Goal: Information Seeking & Learning: Find specific fact

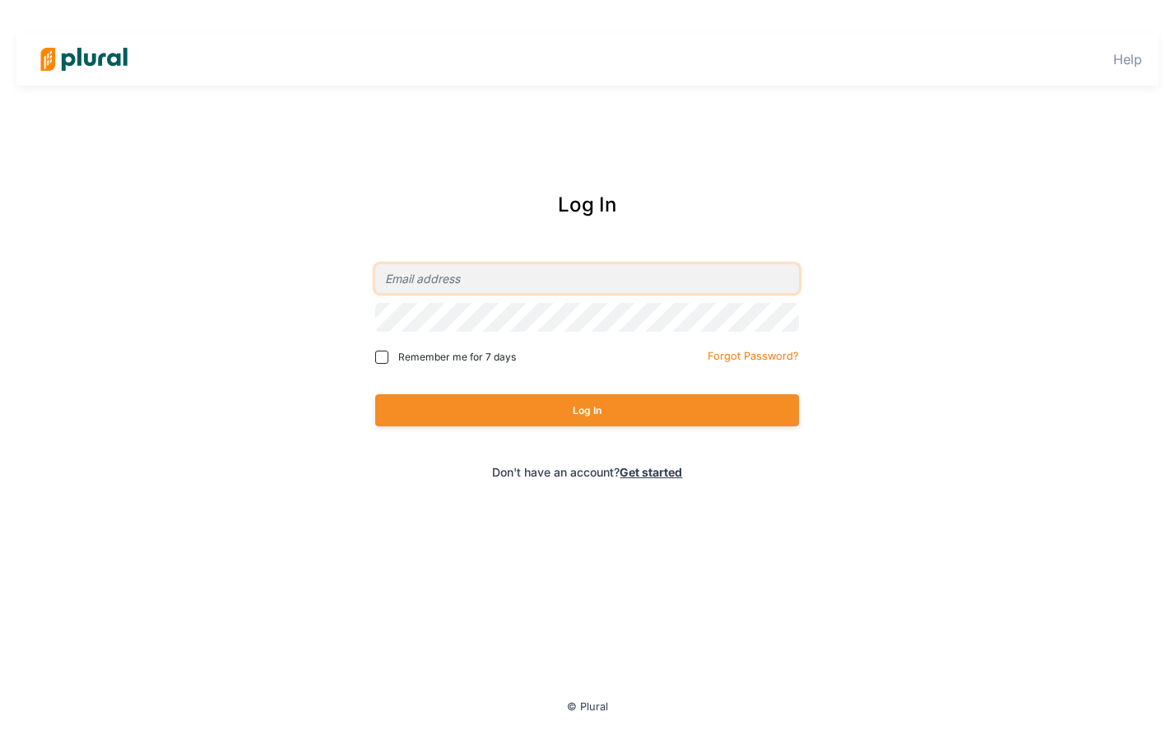
type input "[PERSON_NAME][EMAIL_ADDRESS][PERSON_NAME][DOMAIN_NAME]"
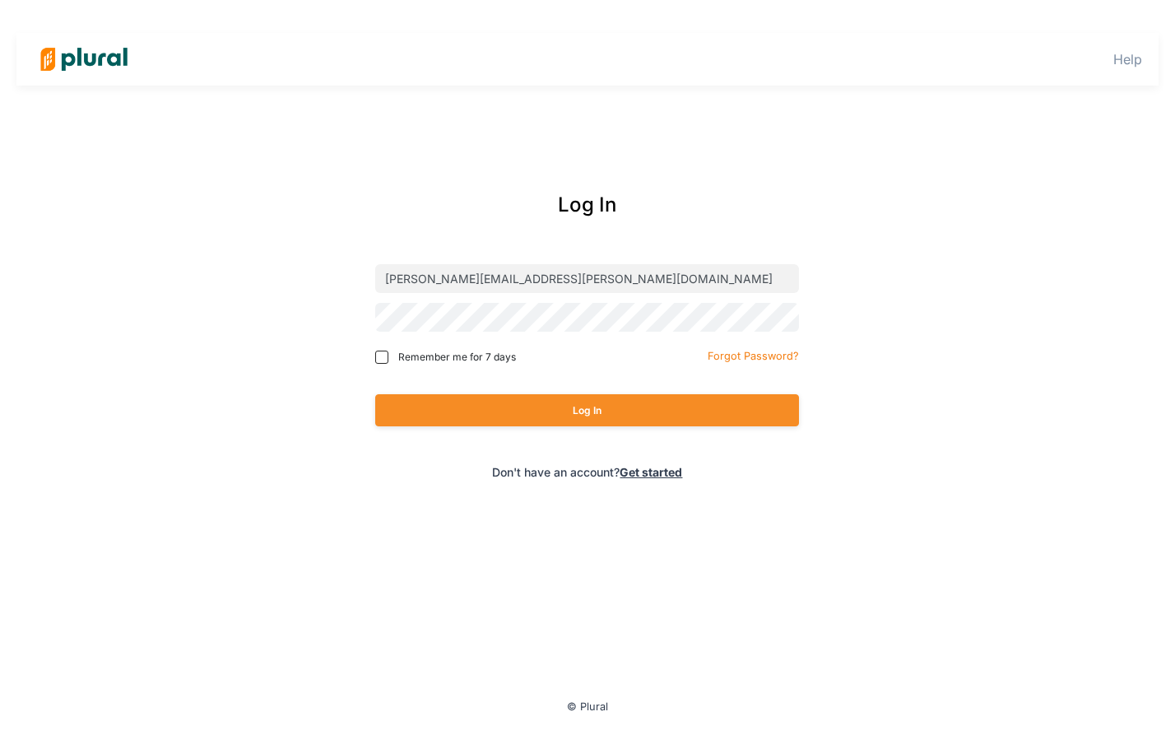
click at [524, 429] on div "Log In" at bounding box center [587, 410] width 424 height 65
click at [523, 423] on button "Log In" at bounding box center [587, 410] width 424 height 32
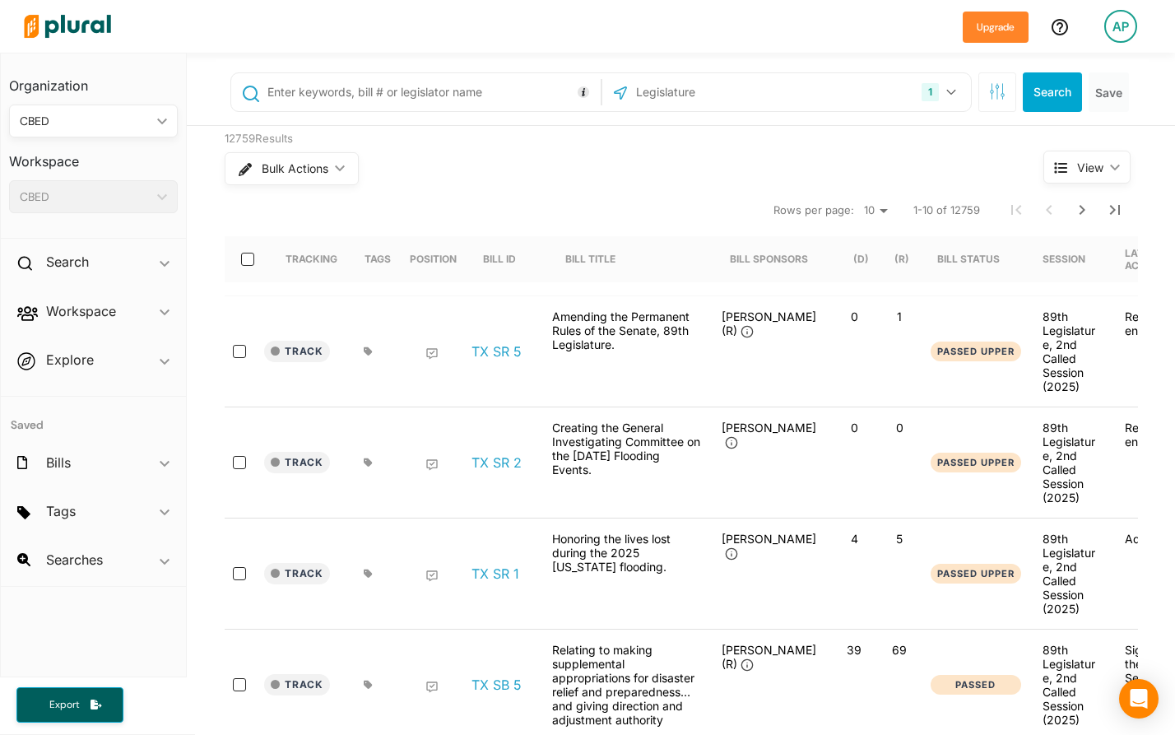
click at [958, 94] on button "1" at bounding box center [941, 92] width 52 height 31
click at [425, 94] on input "text" at bounding box center [431, 92] width 330 height 31
type input "HB 8"
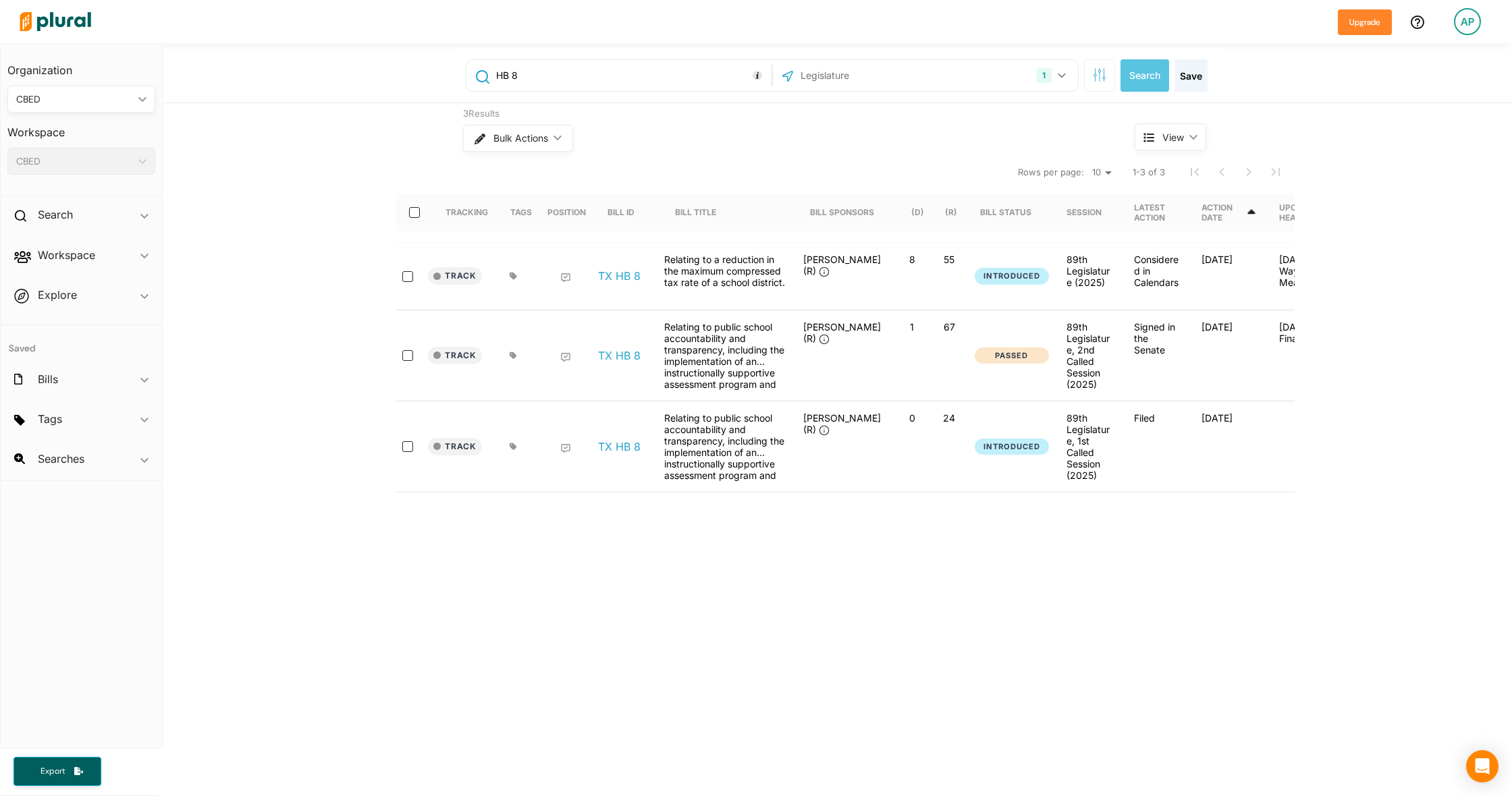
click at [963, 412] on div at bounding box center [1302, 447] width 67 height 69
click at [623, 440] on link "TX HB 8" at bounding box center [619, 447] width 43 height 13
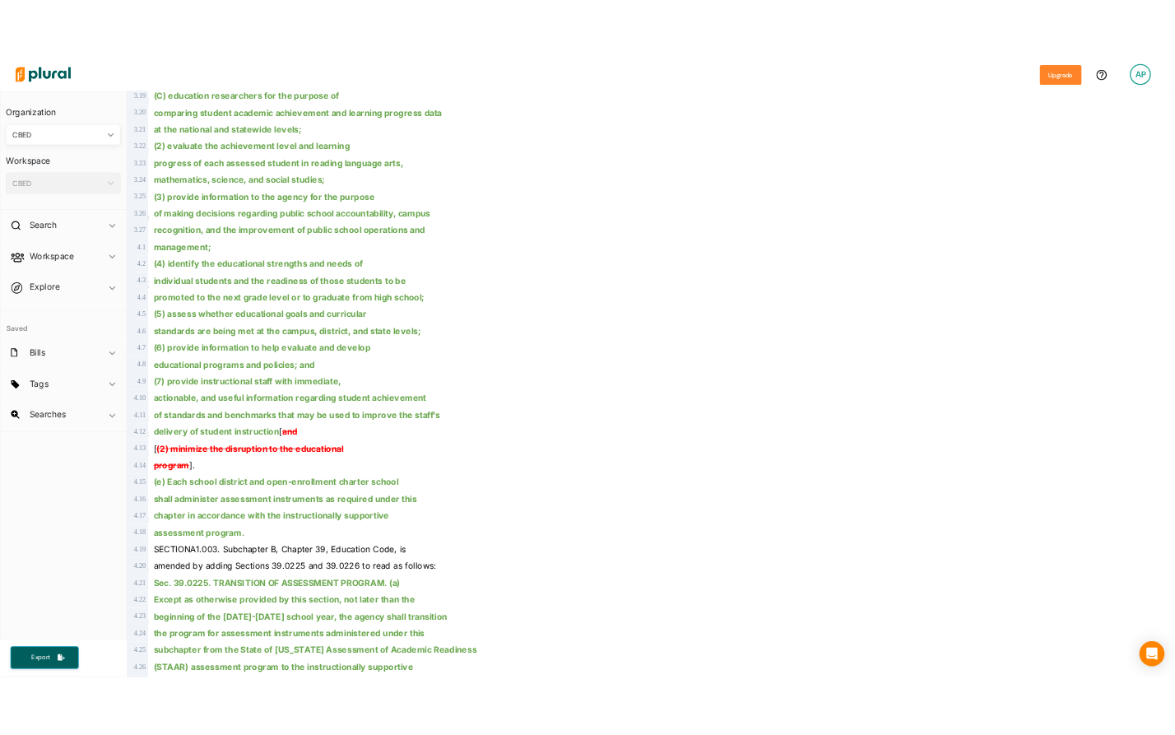
scroll to position [2044, 0]
